Goal: Task Accomplishment & Management: Complete application form

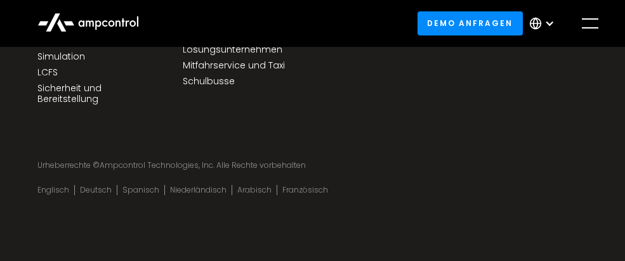
scroll to position [4637, 0]
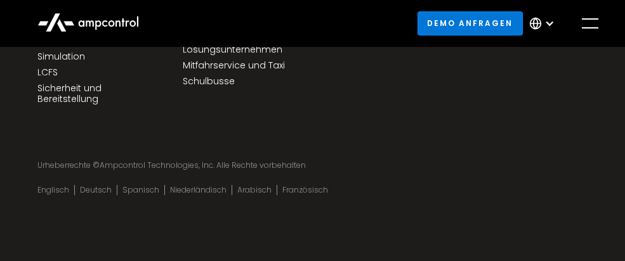
click at [492, 26] on link "Demo anfragen" at bounding box center [470, 22] width 105 height 23
